Goal: Information Seeking & Learning: Check status

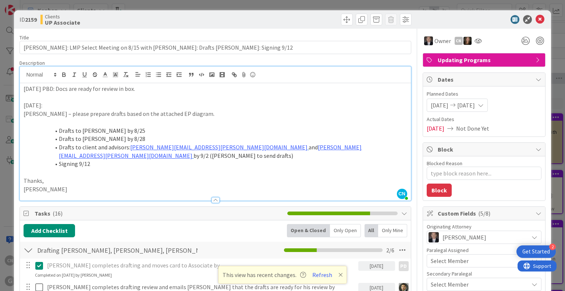
click at [24, 91] on p "8/26/2025 PBD: Docs are ready for review in box." at bounding box center [215, 89] width 383 height 8
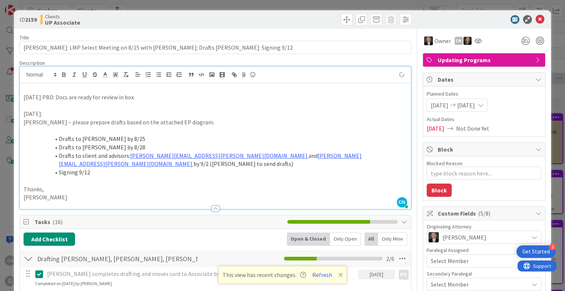
type textarea "x"
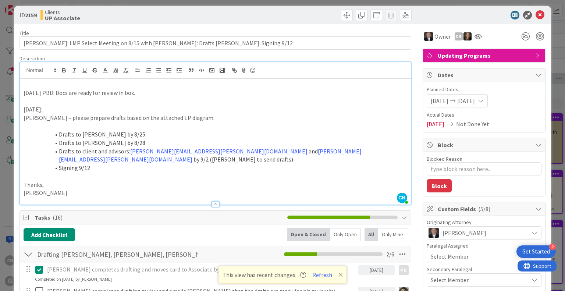
scroll to position [4, 0]
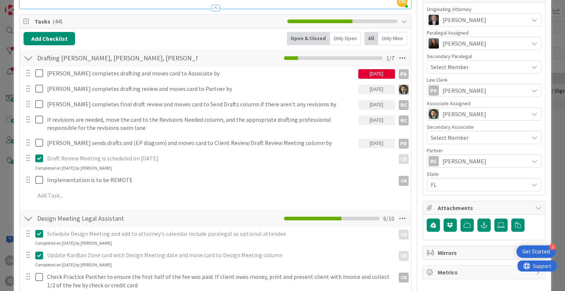
scroll to position [13, 0]
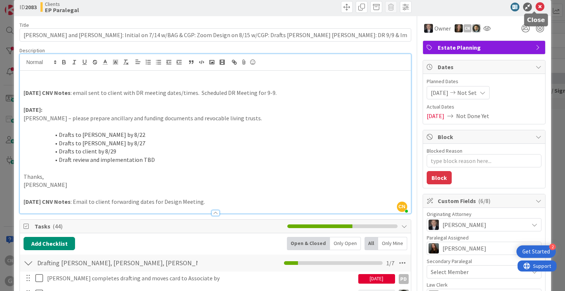
click at [535, 6] on icon at bounding box center [539, 7] width 9 height 9
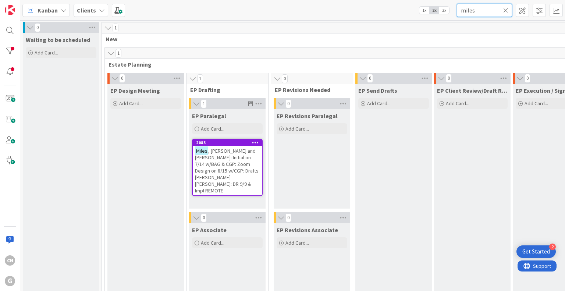
drag, startPoint x: 480, startPoint y: 10, endPoint x: 448, endPoint y: 18, distance: 33.0
click at [448, 18] on div "Kanban Clients 1x 2x 3x miles" at bounding box center [292, 10] width 545 height 20
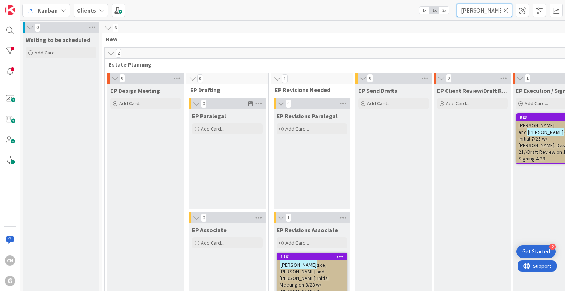
type input "[PERSON_NAME]"
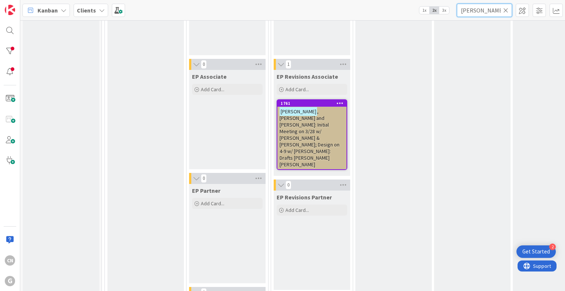
scroll to position [155, 0]
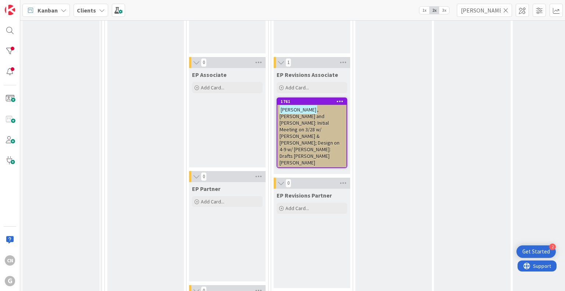
click at [313, 115] on span ", [PERSON_NAME] and [PERSON_NAME]: Initial Meeting on 3/28 w/ [PERSON_NAME] & […" at bounding box center [309, 136] width 60 height 60
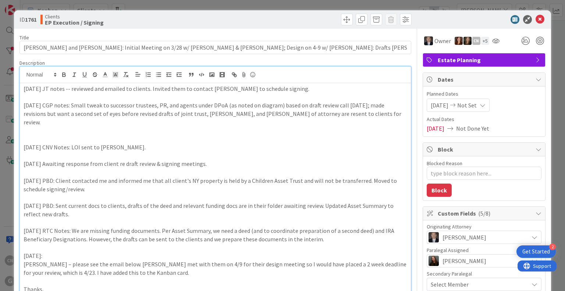
click at [22, 75] on div "CN [PERSON_NAME] just joined [DATE] JT notes -- reviewed and emailed to clients…" at bounding box center [215, 284] width 391 height 435
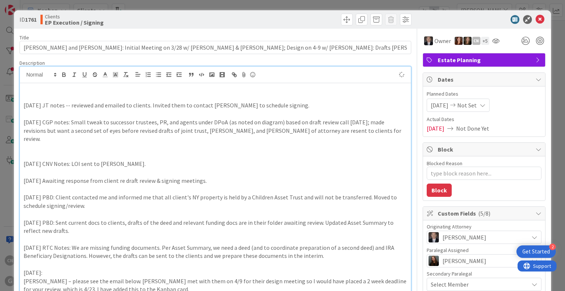
type textarea "x"
click at [32, 95] on p at bounding box center [215, 97] width 383 height 8
drag, startPoint x: 134, startPoint y: 98, endPoint x: 111, endPoint y: 96, distance: 23.7
click at [111, 96] on p "[DATE] CNV Notes: email to clients regarding scheduling appointment to sign doc…" at bounding box center [215, 97] width 383 height 8
click at [193, 95] on p "[DATE] CNV Notes: email to clients asking if they are ready to scheduling appoi…" at bounding box center [215, 97] width 383 height 8
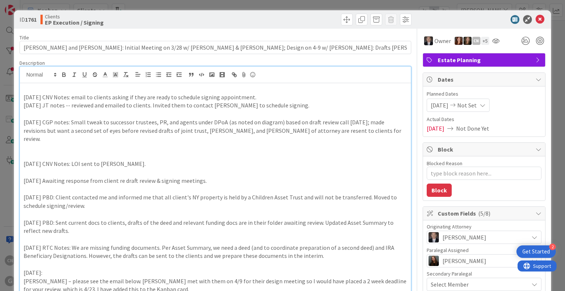
click at [295, 108] on p "[DATE] JT notes -- reviewed and emailed to clients. Invited them to contact [PE…" at bounding box center [215, 105] width 383 height 8
click at [131, 152] on p at bounding box center [215, 156] width 383 height 8
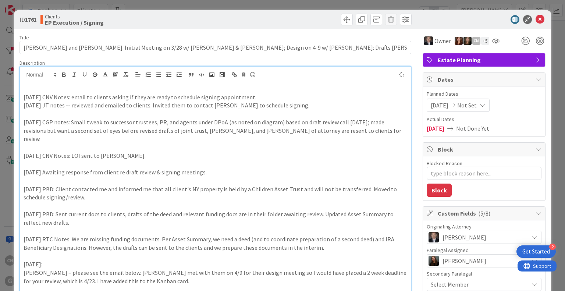
type textarea "x"
click at [535, 21] on icon at bounding box center [539, 19] width 9 height 9
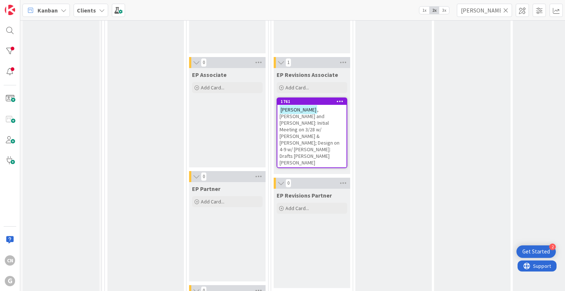
click at [477, 19] on div "Kanban Clients 1x 2x 3x [PERSON_NAME]" at bounding box center [292, 10] width 545 height 20
drag, startPoint x: 491, startPoint y: 10, endPoint x: 433, endPoint y: 7, distance: 57.4
click at [433, 7] on div "Kanban Clients 1x 2x 3x [PERSON_NAME]" at bounding box center [292, 10] width 545 height 20
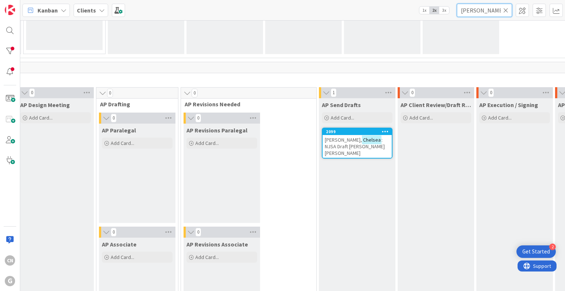
scroll to position [501, 248]
type input "[PERSON_NAME]"
click at [324, 136] on span "[PERSON_NAME]," at bounding box center [342, 139] width 37 height 7
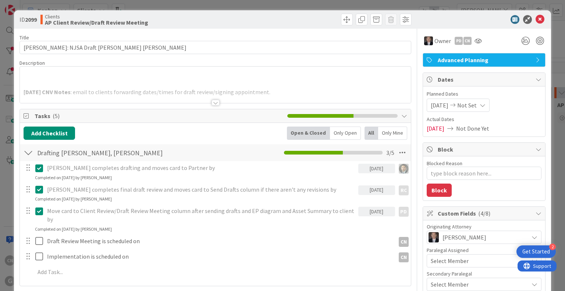
type textarea "x"
click at [128, 82] on div "[DATE] CNV Notes : email to clients forwarding dates/times for draft review/sig…" at bounding box center [215, 86] width 391 height 33
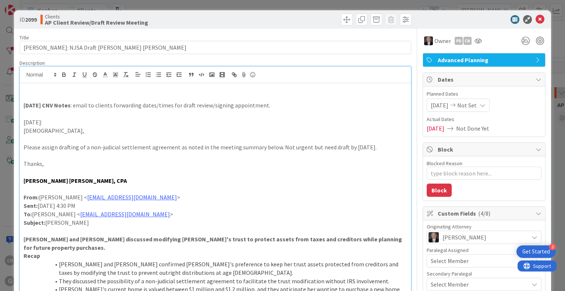
click at [266, 105] on p "[DATE] CNV Notes : email to clients forwarding dates/times for draft review/sig…" at bounding box center [215, 105] width 383 height 8
click at [118, 104] on p "[DATE] CNV Notes : email to clients forwarding dates/times for draft review/sig…" at bounding box center [215, 105] width 383 height 8
click at [231, 103] on p "[DATE] CNV Notes : email to clients inquiring if she has reviewed draft and for…" at bounding box center [215, 105] width 383 height 8
type textarea "x"
click at [535, 18] on icon at bounding box center [539, 19] width 9 height 9
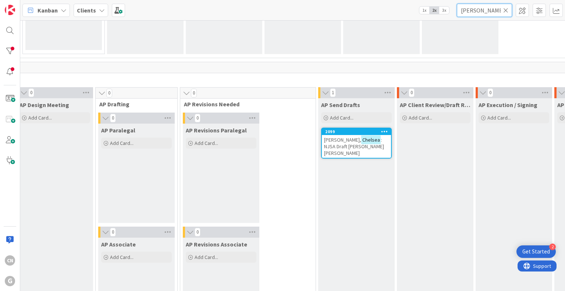
drag, startPoint x: 480, startPoint y: 10, endPoint x: 438, endPoint y: 11, distance: 41.9
click at [438, 11] on div "Kanban Clients 1x 2x 3x chelsea" at bounding box center [292, 10] width 545 height 20
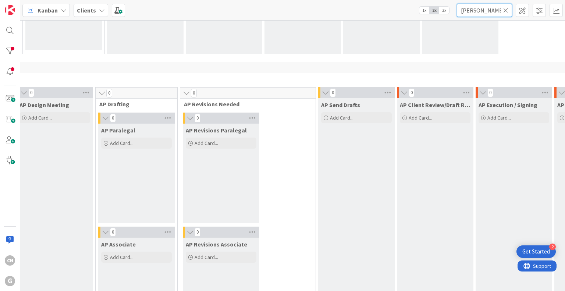
type input "[PERSON_NAME]"
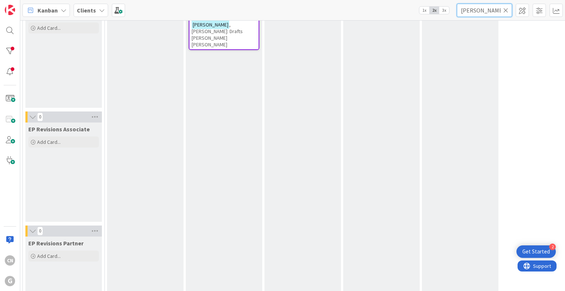
scroll to position [58, 248]
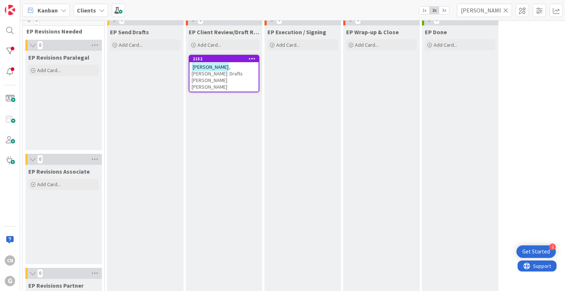
click at [222, 66] on span ", [PERSON_NAME]: Drafts [PERSON_NAME] [PERSON_NAME]" at bounding box center [217, 77] width 51 height 26
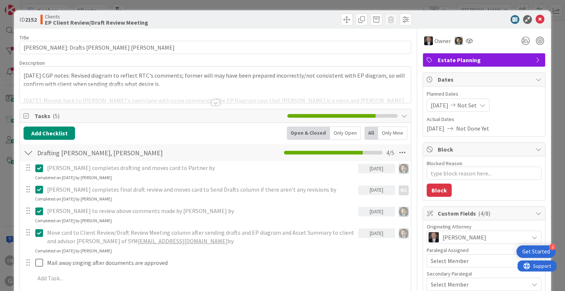
click at [212, 104] on div at bounding box center [215, 103] width 8 height 6
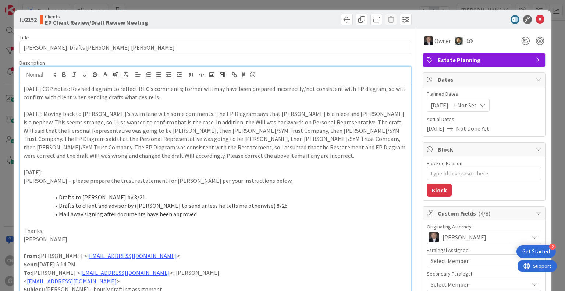
click at [21, 90] on div "[DATE] CGP notes: Revised diagram to reflect RTC's comments; former will may ha…" at bounding box center [215, 275] width 391 height 385
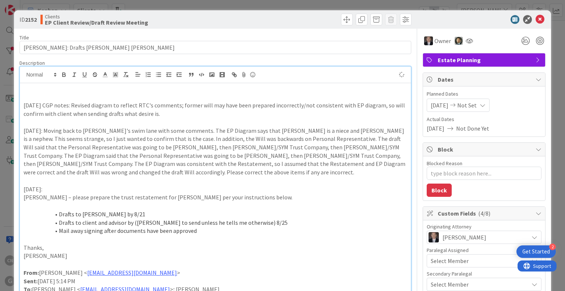
type textarea "x"
click at [24, 96] on p at bounding box center [215, 97] width 383 height 8
type textarea "x"
